Goal: Use online tool/utility: Use online tool/utility

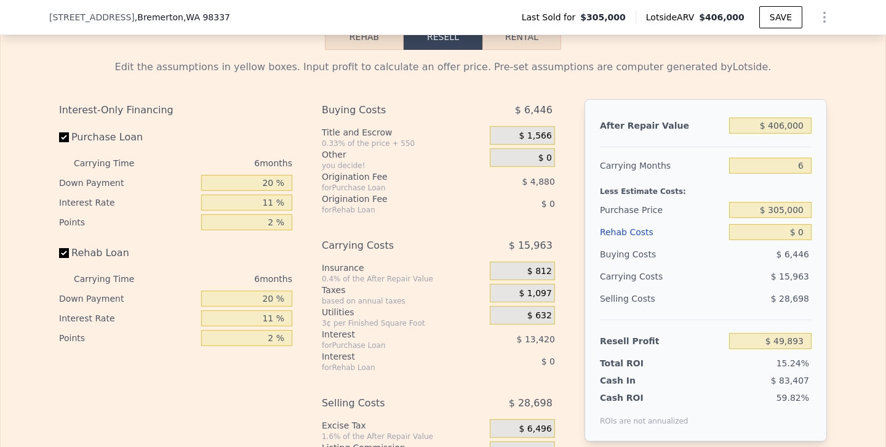
scroll to position [1849, 0]
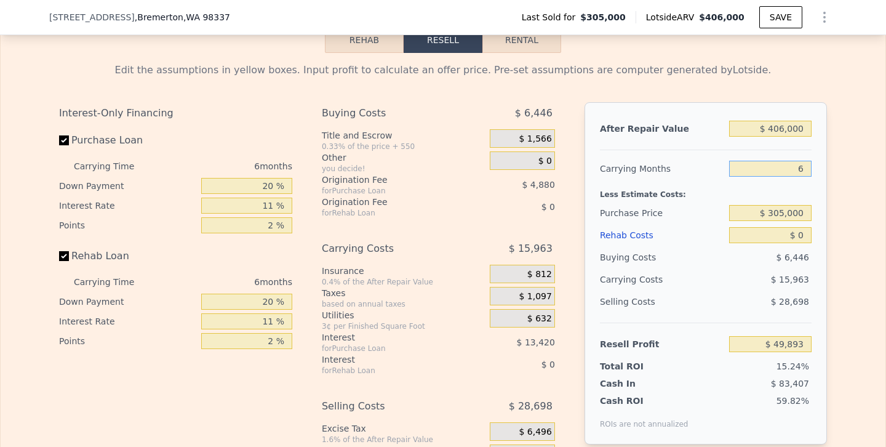
click at [791, 177] on input "6" at bounding box center [770, 169] width 82 height 16
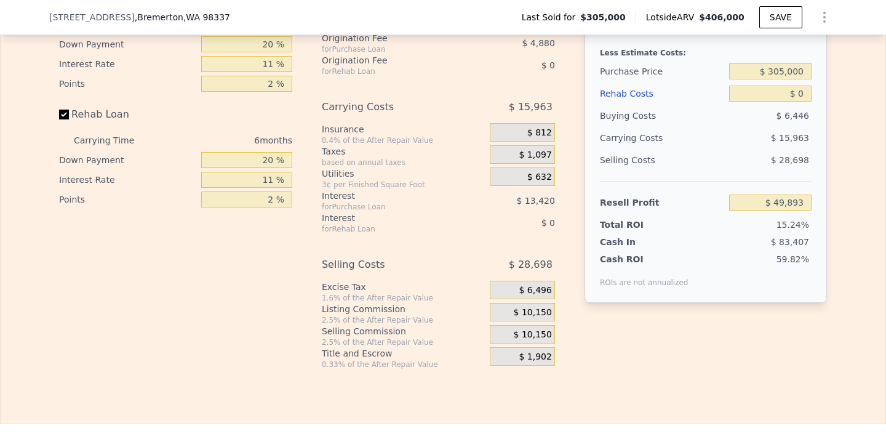
scroll to position [1888, 0]
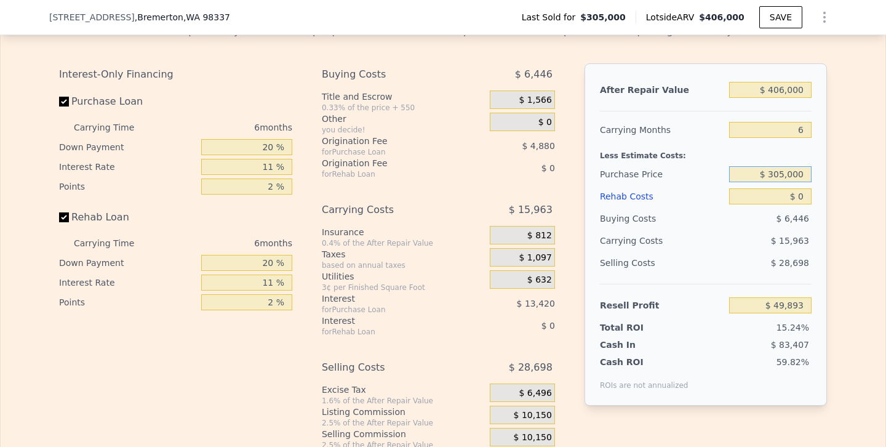
click at [778, 182] on input "$ 305,000" at bounding box center [770, 174] width 82 height 16
type input "$ 250,000"
click at [791, 204] on input "$ 0" at bounding box center [770, 196] width 82 height 16
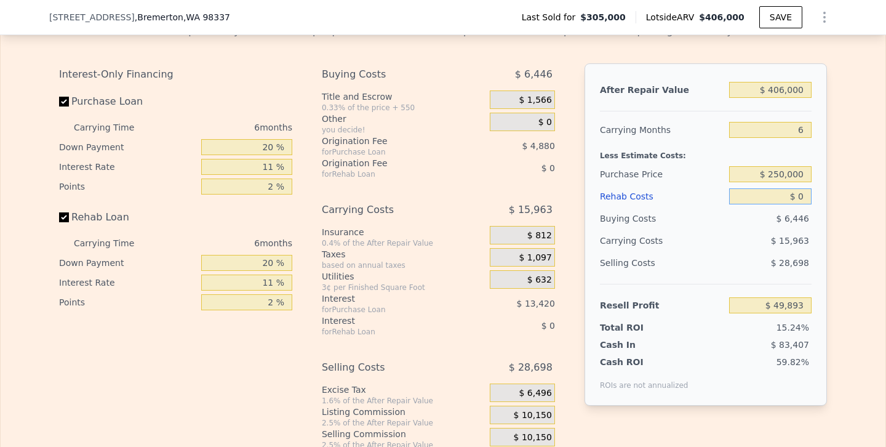
type input "$ 108,380"
type input "$ 1,000,000"
type input "-$ 951,618"
type input "$ 100,000"
type input "$ 2,382"
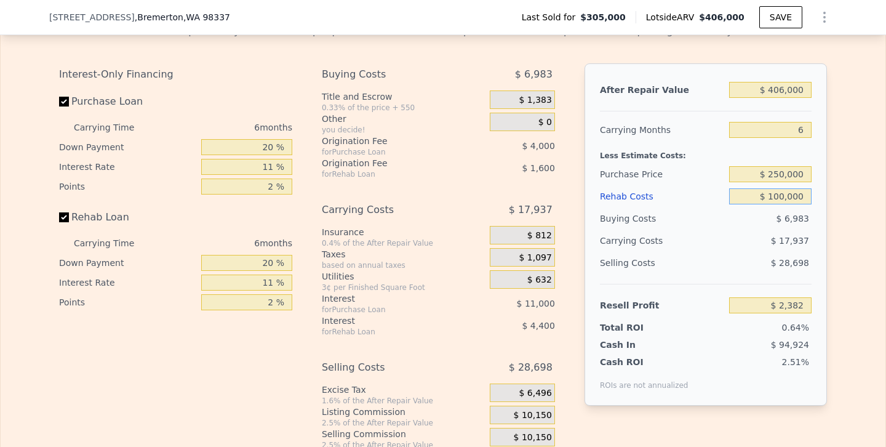
type input "$ 100,000"
click at [795, 98] on input "$ 406,000" at bounding box center [770, 90] width 82 height 16
type input "$ 50,000"
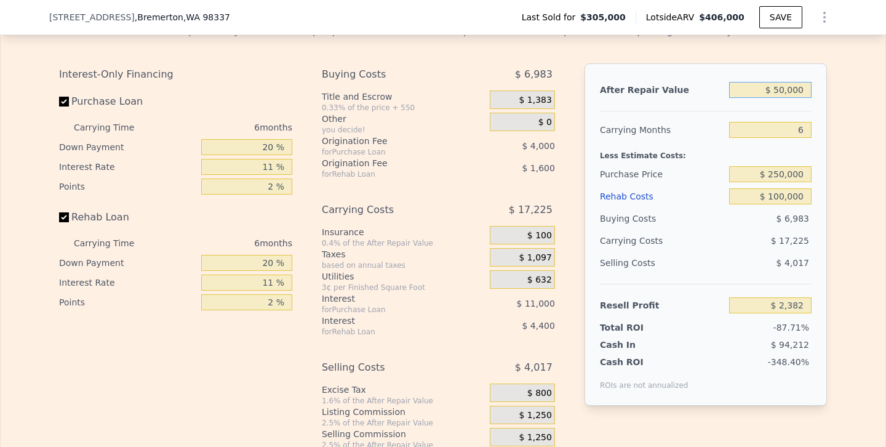
type input "-$ 328,225"
type input "$ 5,000,000"
type input "$ 4,268,692"
type input "$ 500,000"
type input "$ 89,677"
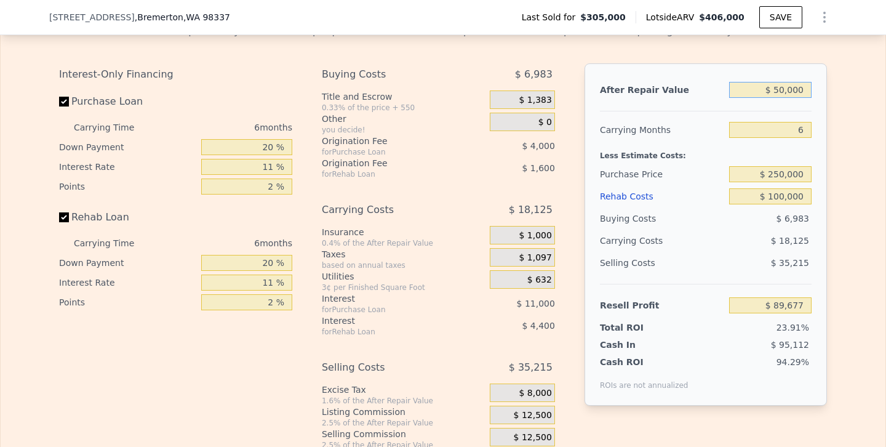
type input "$ 5,000"
type input "-$ 370,015"
type input "$ 500"
type input "-$ 374,195"
type input "$ 50"
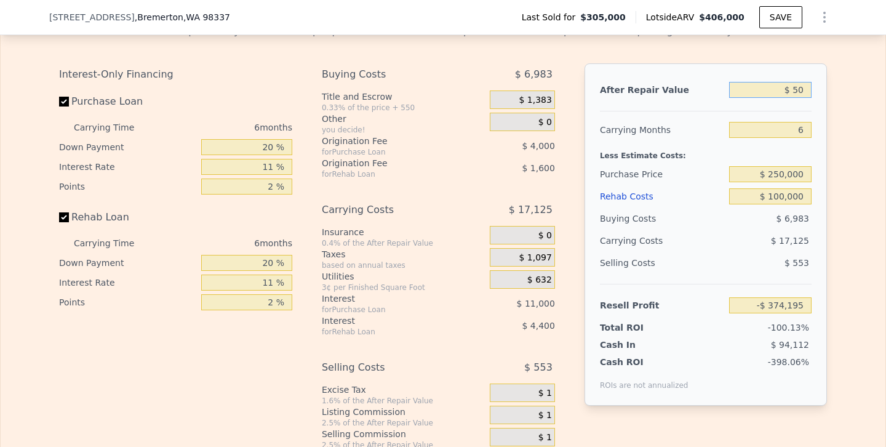
type input "-$ 374,611"
type input "$ 5"
type input "-$ 374,653"
type input "$ 3"
type input "-$ 374,655"
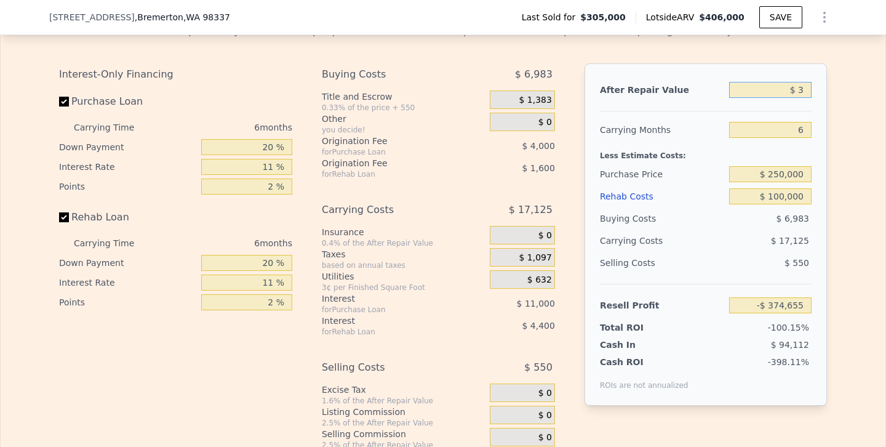
type input "$ 35"
type input "-$ 374,626"
type input "$ 350"
type input "-$ 374,334"
type input "$ 3,500"
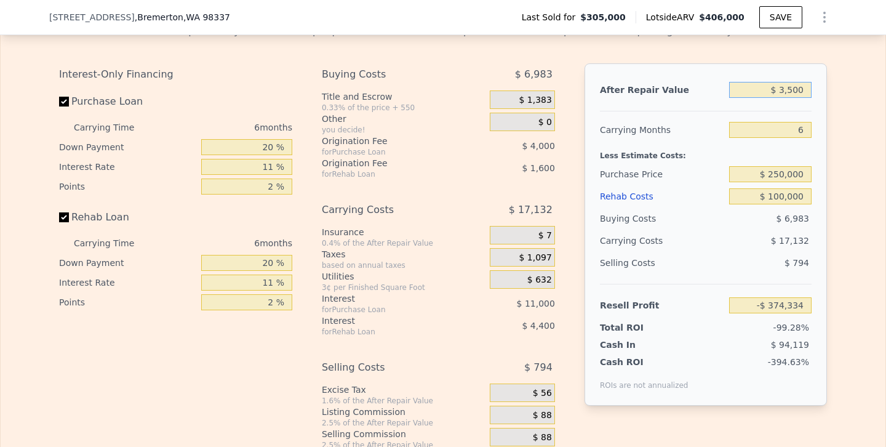
type input "-$ 371,409"
type input "$ 35,000"
type input "-$ 342,155"
type input "$ 350,000"
type input "-$ 49,624"
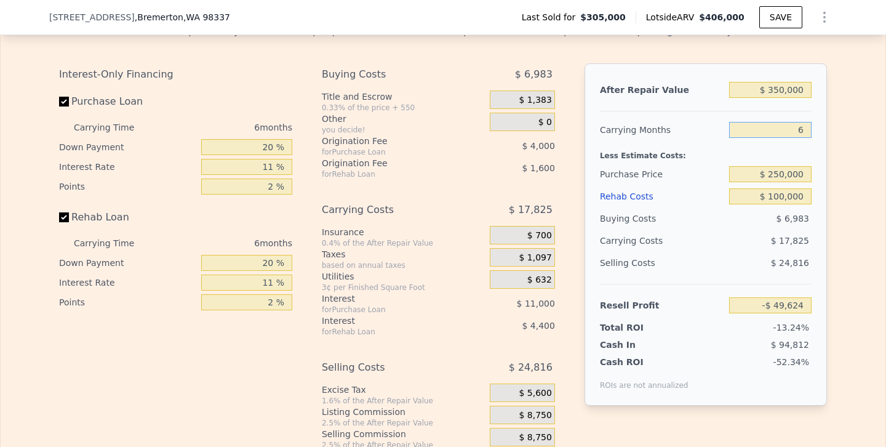
click at [802, 138] on input "6" at bounding box center [770, 130] width 82 height 16
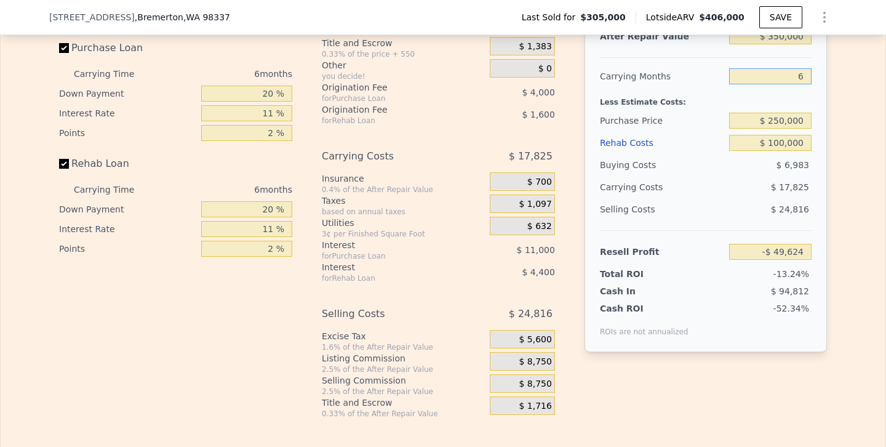
scroll to position [1894, 0]
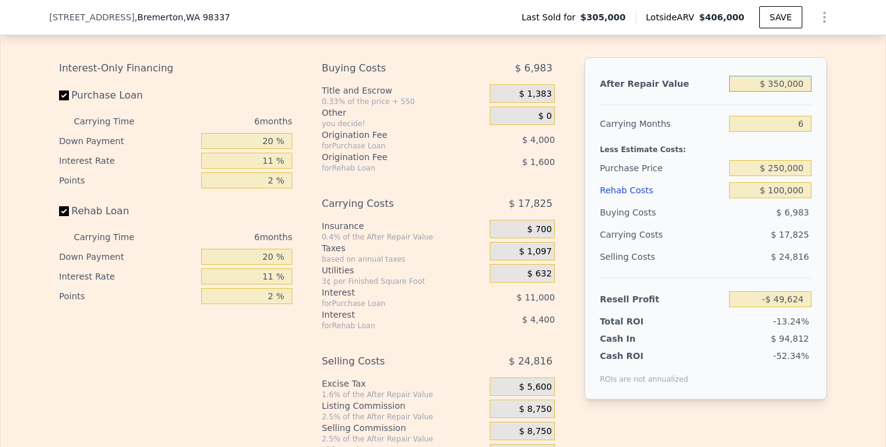
click at [785, 92] on input "$ 350,000" at bounding box center [770, 84] width 82 height 16
type input "$ 406,000"
type input "$ 0"
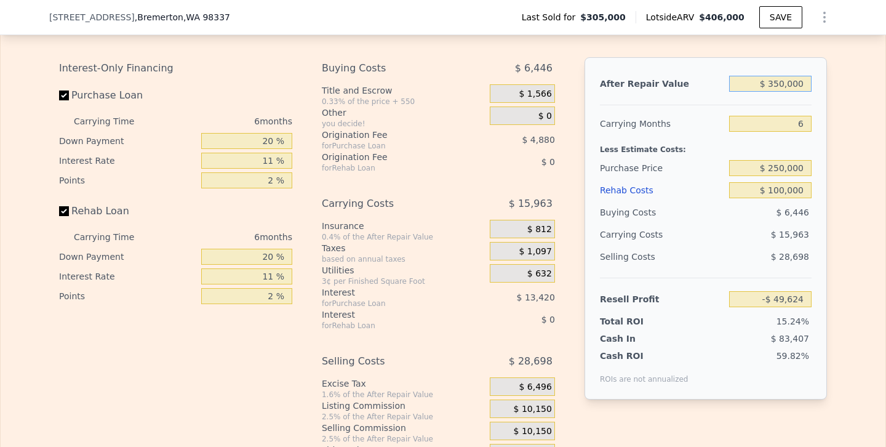
type input "$ 49,893"
type input "$ 400"
type input "-$ 326,775"
type input "$ 400,000"
type input "$ 44,321"
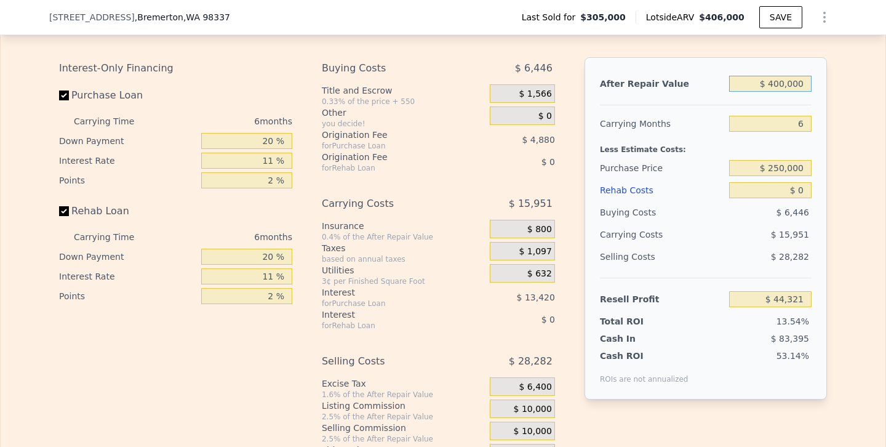
type input "$ 400,000"
click at [799, 198] on input "$ 0" at bounding box center [770, 190] width 82 height 16
type input "$ 0100"
type input "$ 44,213"
type input "$ 0100,000"
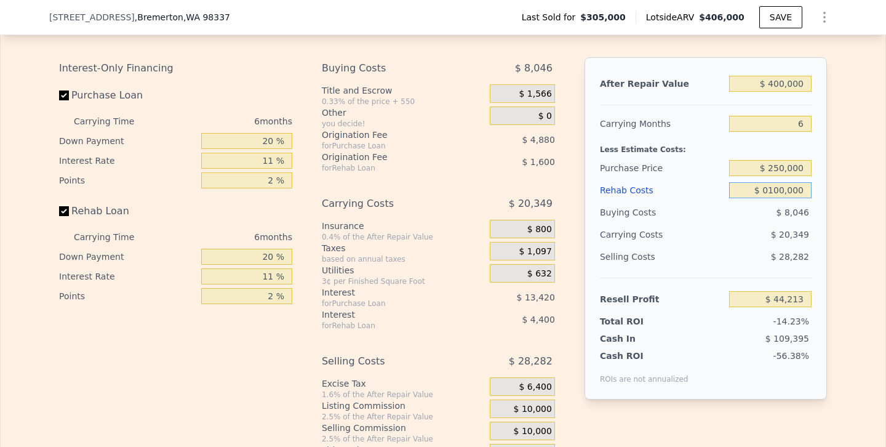
type input "-$ 61,677"
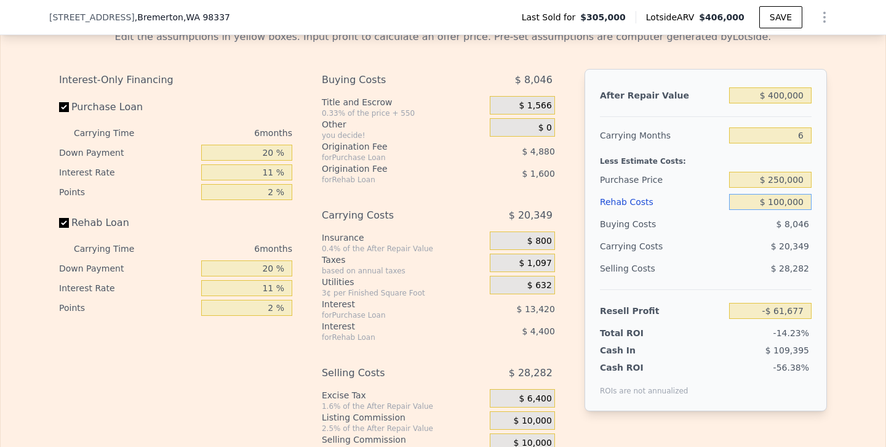
type input "$ 100,000"
click at [801, 188] on input "$ 250,000" at bounding box center [770, 180] width 82 height 16
type input "$ 2"
type input "$ 150,000"
click at [854, 238] on div "Edit the assumptions in yellow boxes. Input profit to calculate an offer price.…" at bounding box center [443, 249] width 885 height 458
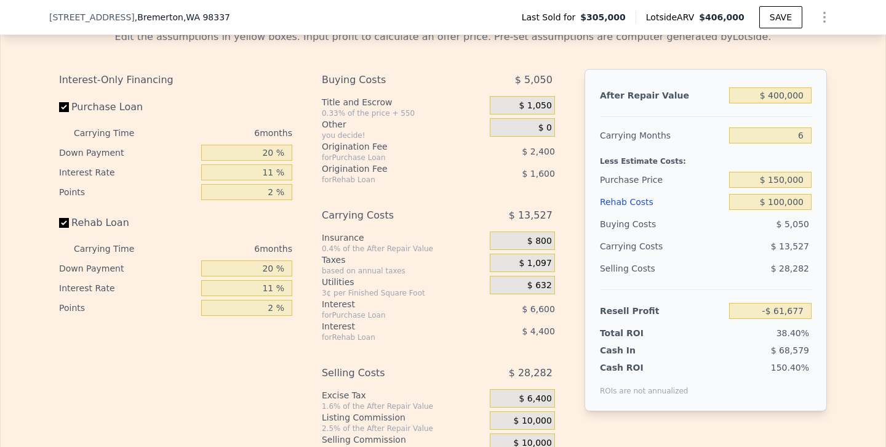
type input "$ 103,141"
click at [780, 188] on input "$ 150,000" at bounding box center [770, 180] width 82 height 16
type input "$ 200,000"
click at [863, 194] on div "Edit the assumptions in yellow boxes. Input profit to calculate an offer price.…" at bounding box center [443, 249] width 885 height 458
type input "$ 49,973"
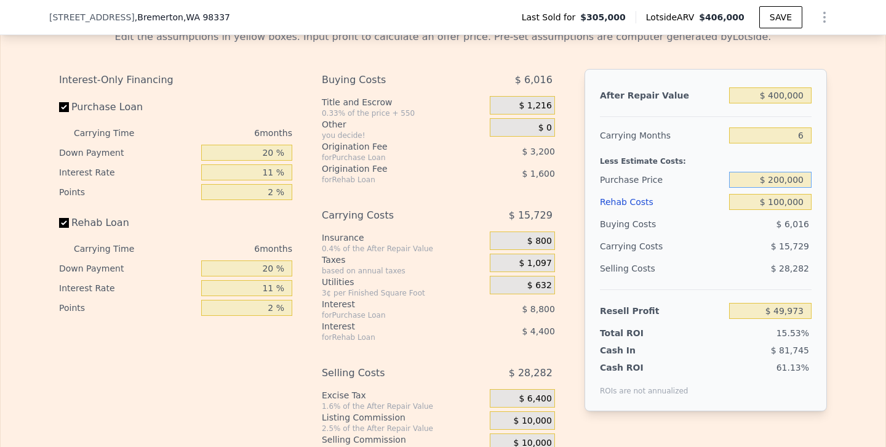
click at [781, 188] on input "$ 200,000" at bounding box center [770, 180] width 82 height 16
type input "$ 175,000"
click at [856, 123] on div "Edit the assumptions in yellow boxes. Input profit to calculate an offer price.…" at bounding box center [443, 249] width 885 height 458
type input "$ 76,560"
